Goal: Check status: Check status

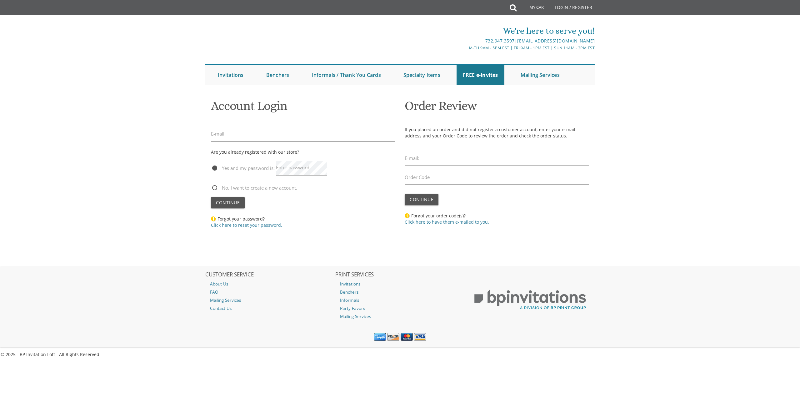
type input "irubelow@gmail.com"
click at [229, 206] on span "Continue" at bounding box center [228, 203] width 24 height 6
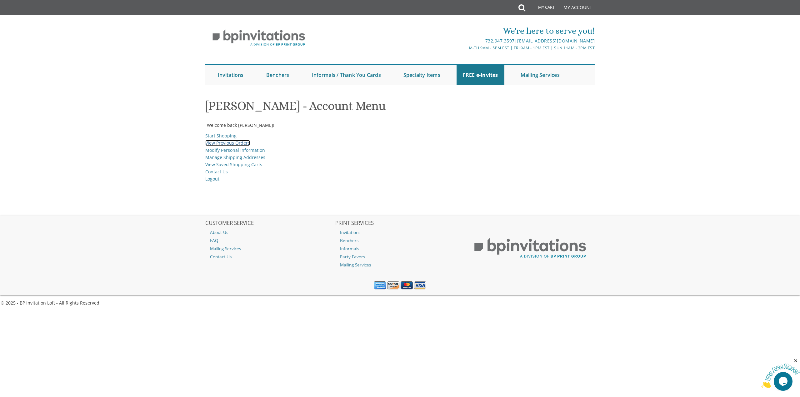
click at [230, 144] on link "View Previous Orders" at bounding box center [227, 143] width 45 height 6
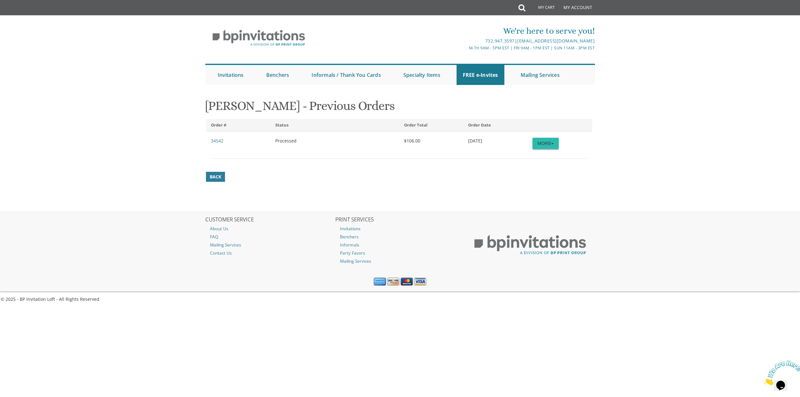
click at [543, 142] on button "More" at bounding box center [546, 143] width 26 height 11
click at [539, 156] on link "Order Details" at bounding box center [533, 156] width 49 height 8
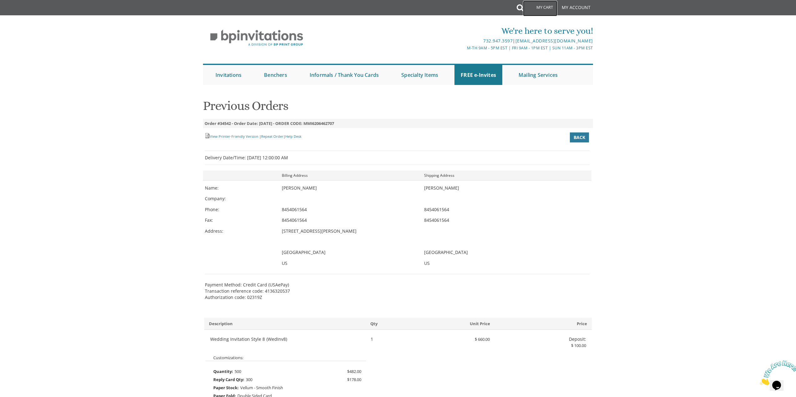
click at [535, 7] on link "My Cart" at bounding box center [540, 9] width 34 height 16
click at [721, 189] on body "My Cart Total: View Cart Item(s) Submit My Cart Total: View Cart Item(s) My Acc…" at bounding box center [398, 365] width 796 height 730
click at [128, 63] on div "We're here to serve you! 732.947.3597 | invitations@bpprintgroup.com M-Th 9am -…" at bounding box center [398, 53] width 796 height 70
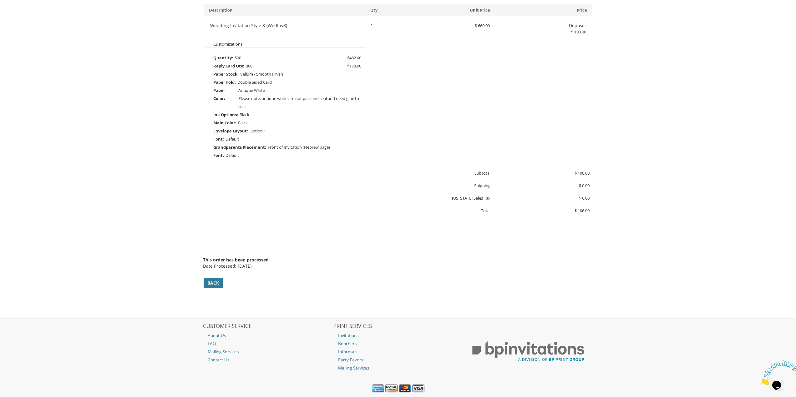
scroll to position [332, 0]
